Goal: Information Seeking & Learning: Learn about a topic

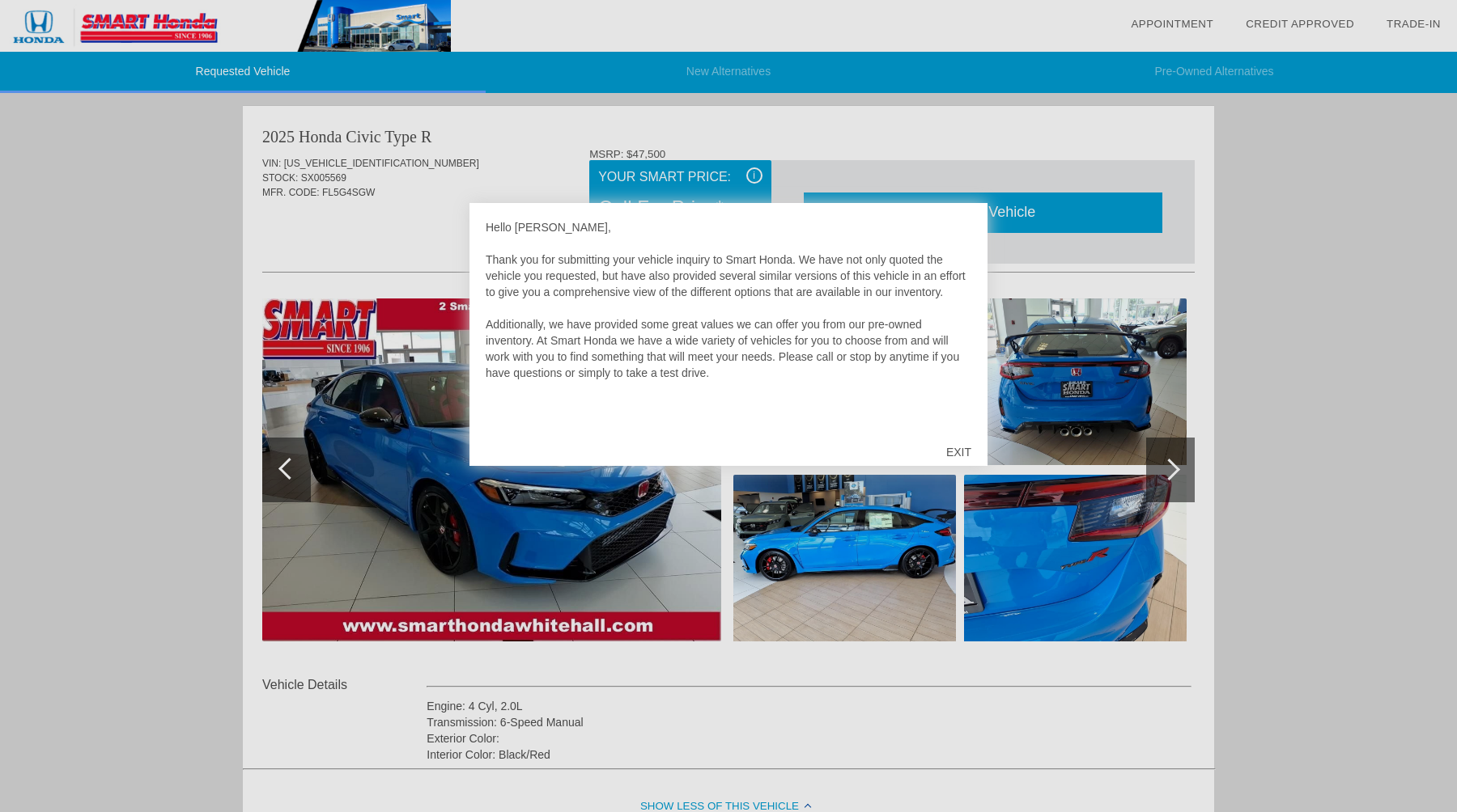
click at [960, 456] on div "EXIT" at bounding box center [958, 452] width 58 height 49
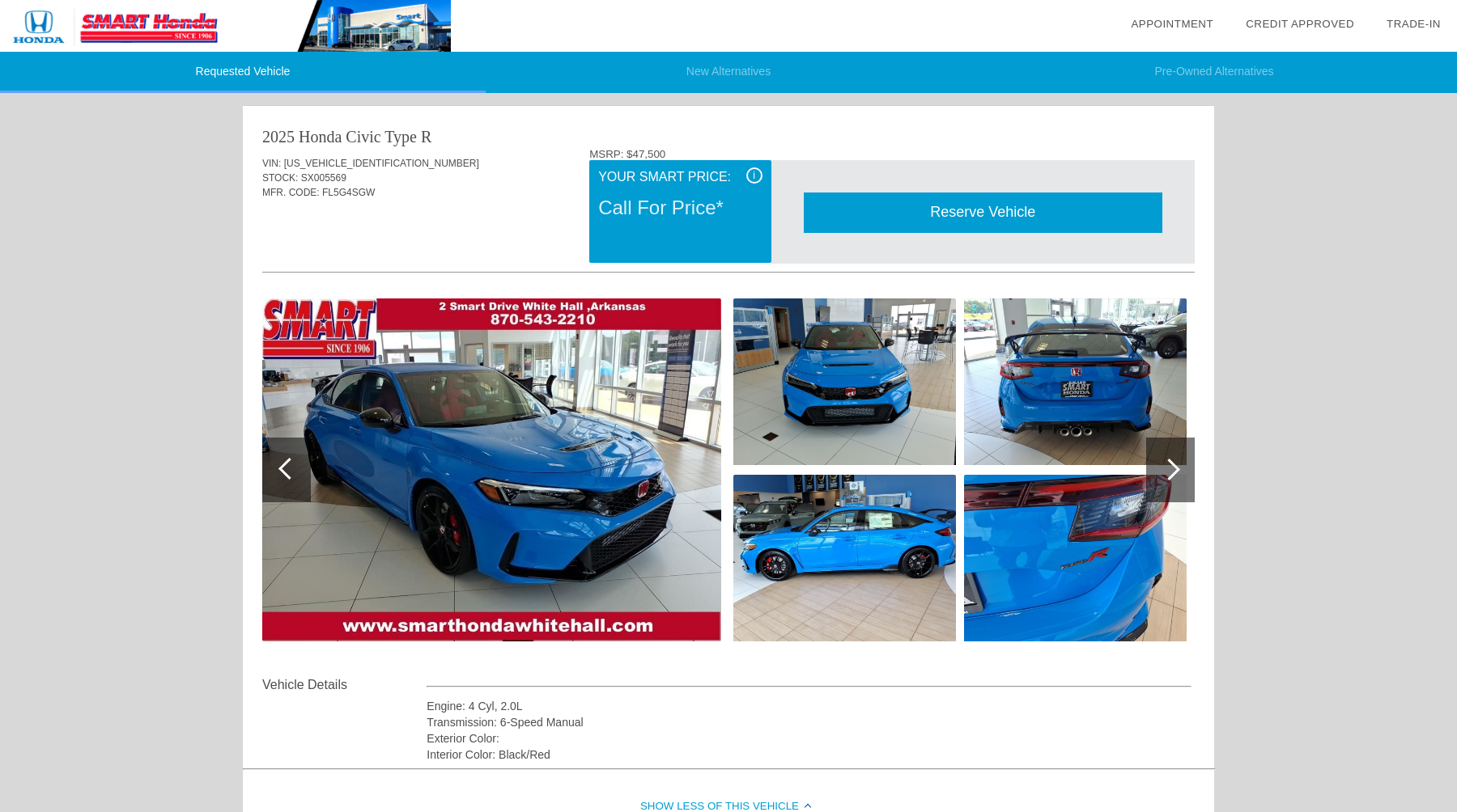
click at [751, 176] on div "i" at bounding box center [755, 176] width 16 height 16
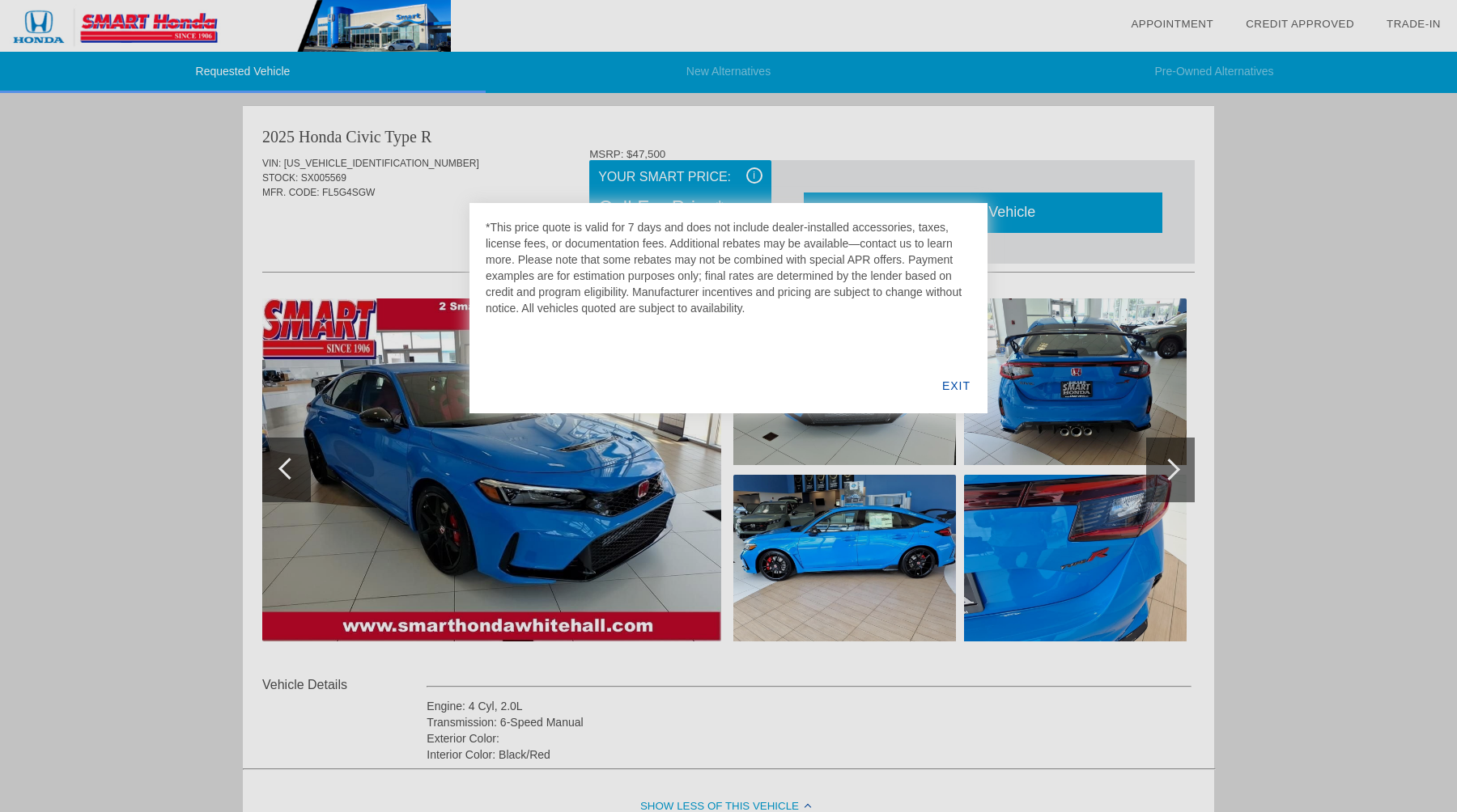
click at [966, 386] on div "EXIT" at bounding box center [956, 386] width 62 height 55
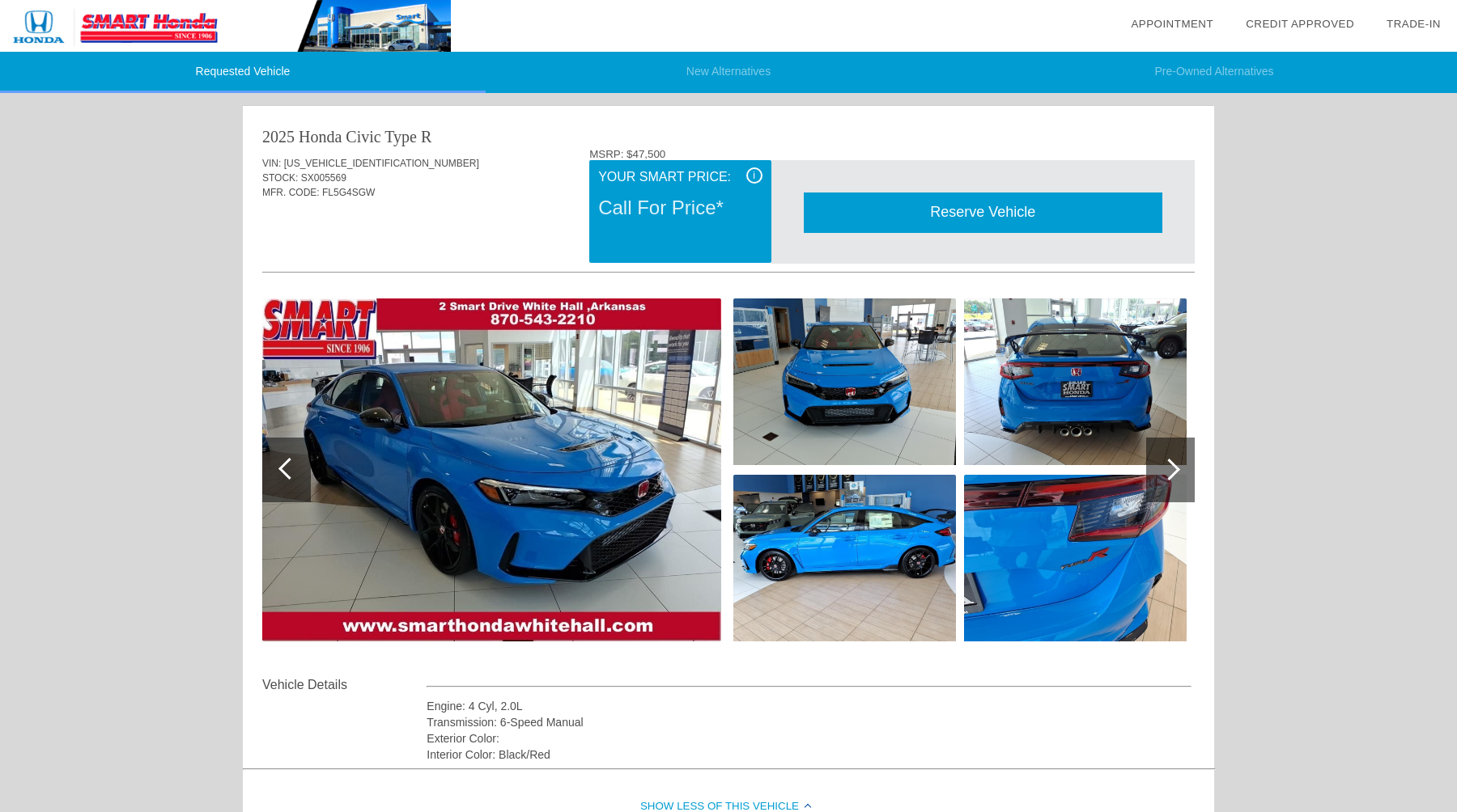
click at [684, 212] on div "Call For Price*" at bounding box center [680, 208] width 164 height 42
click at [1164, 491] on div at bounding box center [1170, 469] width 49 height 64
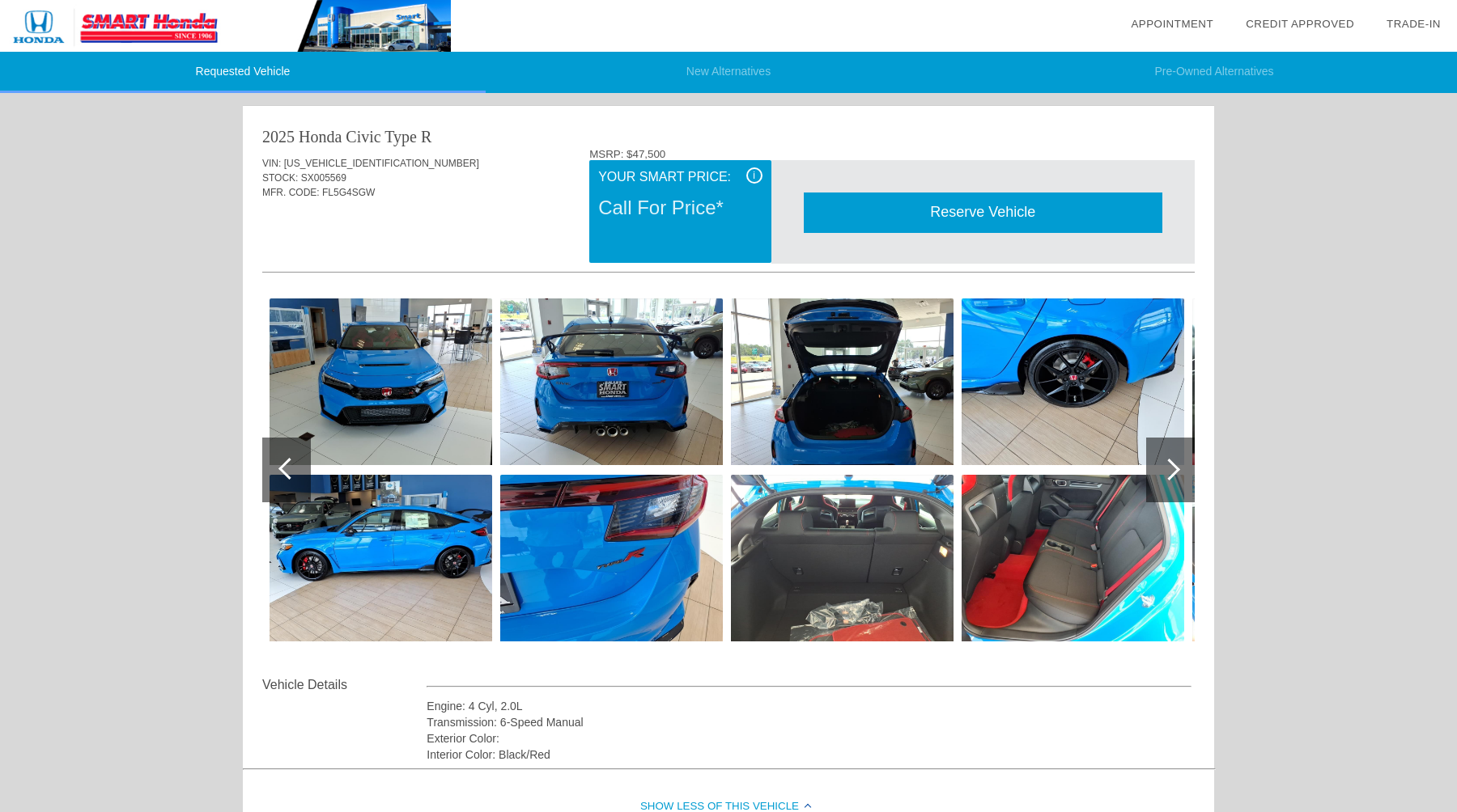
click at [1164, 491] on div at bounding box center [1170, 469] width 49 height 64
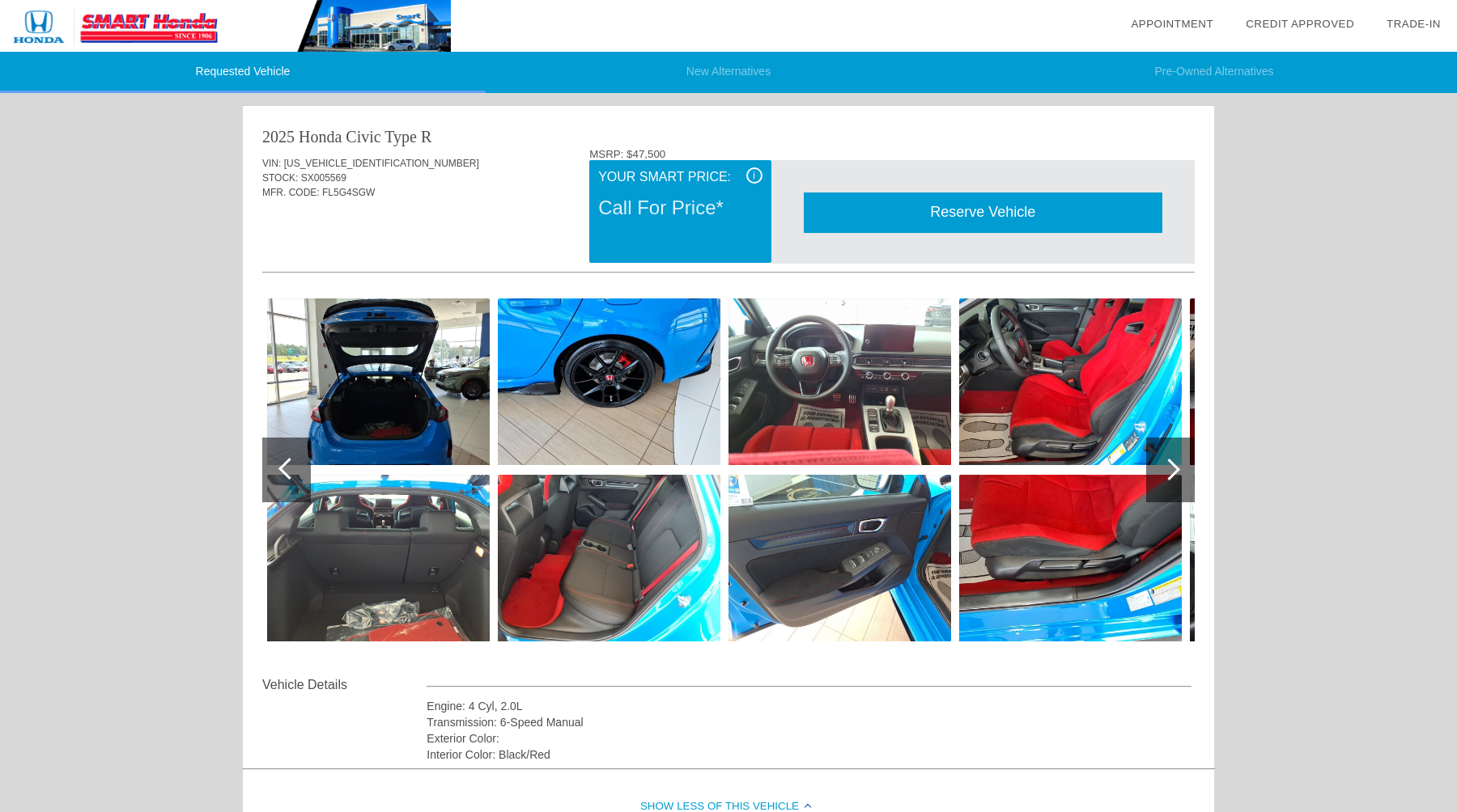
click at [1164, 491] on div at bounding box center [1170, 469] width 49 height 64
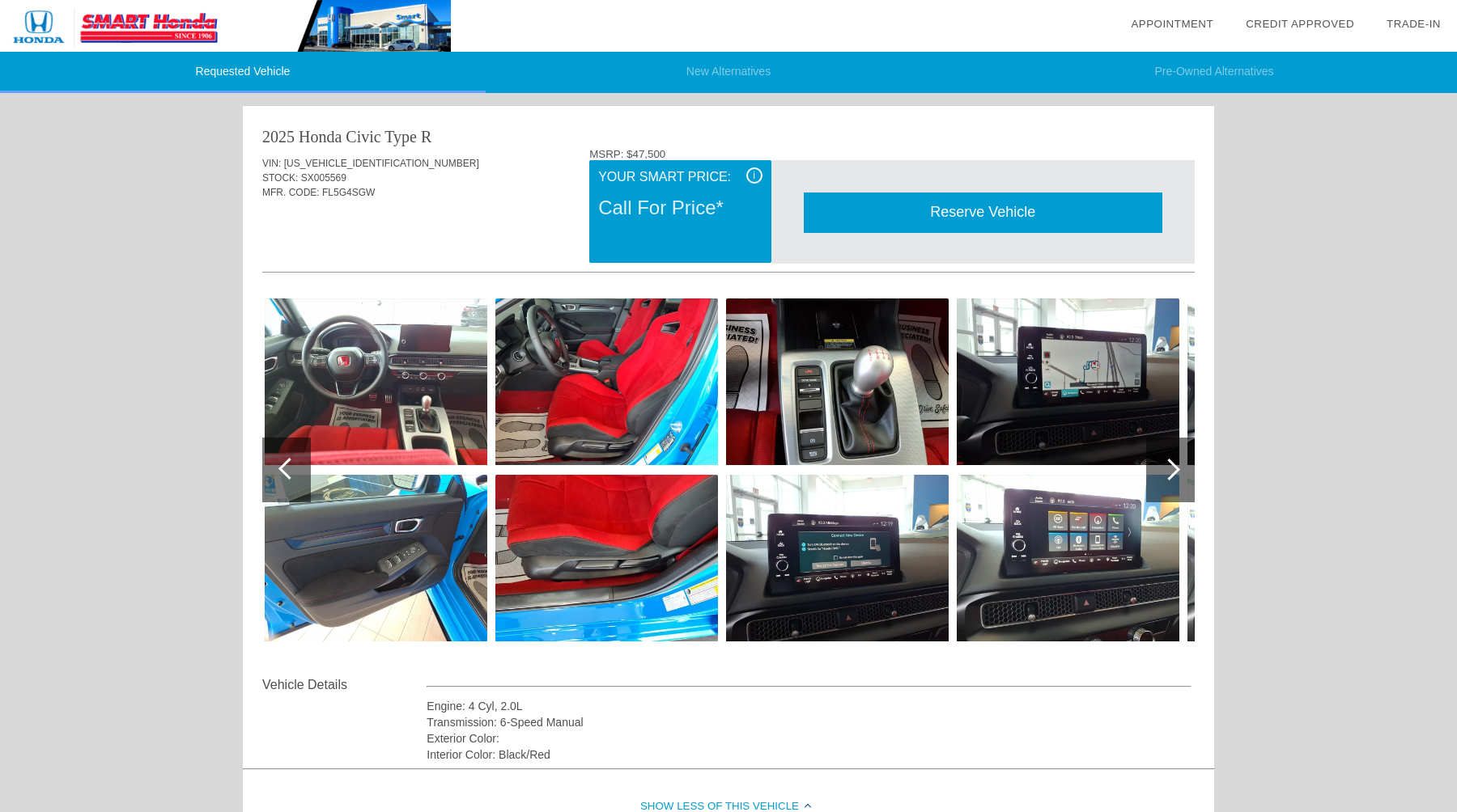
click at [1164, 491] on div at bounding box center [1170, 469] width 49 height 64
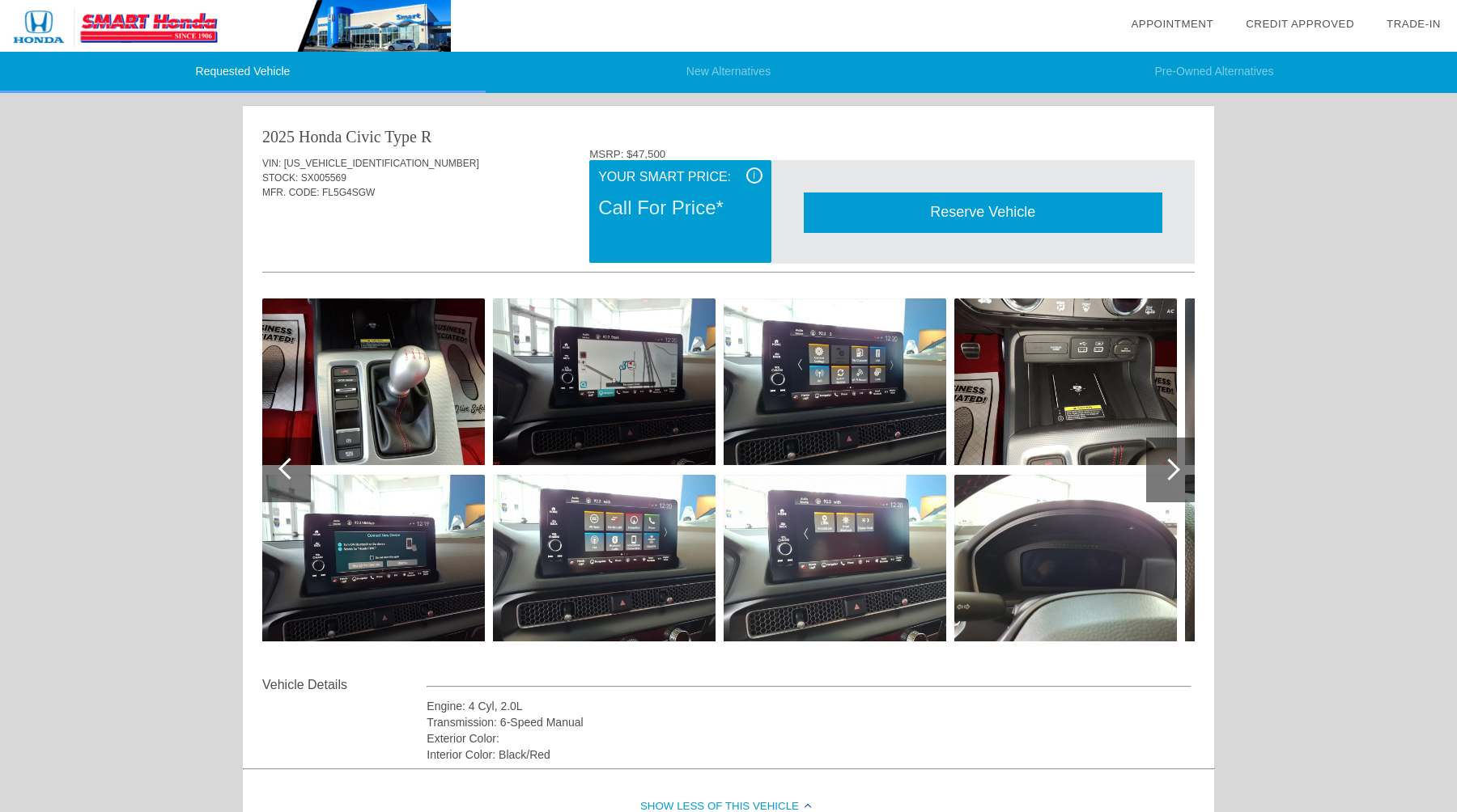
click at [1169, 468] on div at bounding box center [1169, 469] width 22 height 22
